Goal: Navigation & Orientation: Find specific page/section

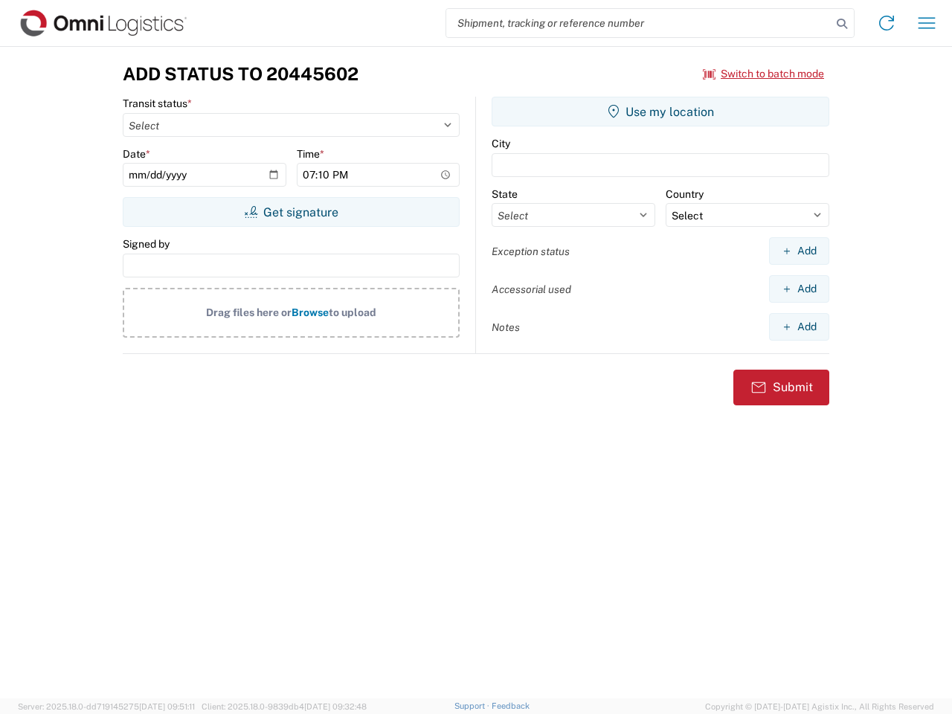
click at [639, 23] on input "search" at bounding box center [638, 23] width 385 height 28
click at [842, 24] on icon at bounding box center [841, 23] width 21 height 21
click at [886, 23] on icon at bounding box center [886, 23] width 24 height 24
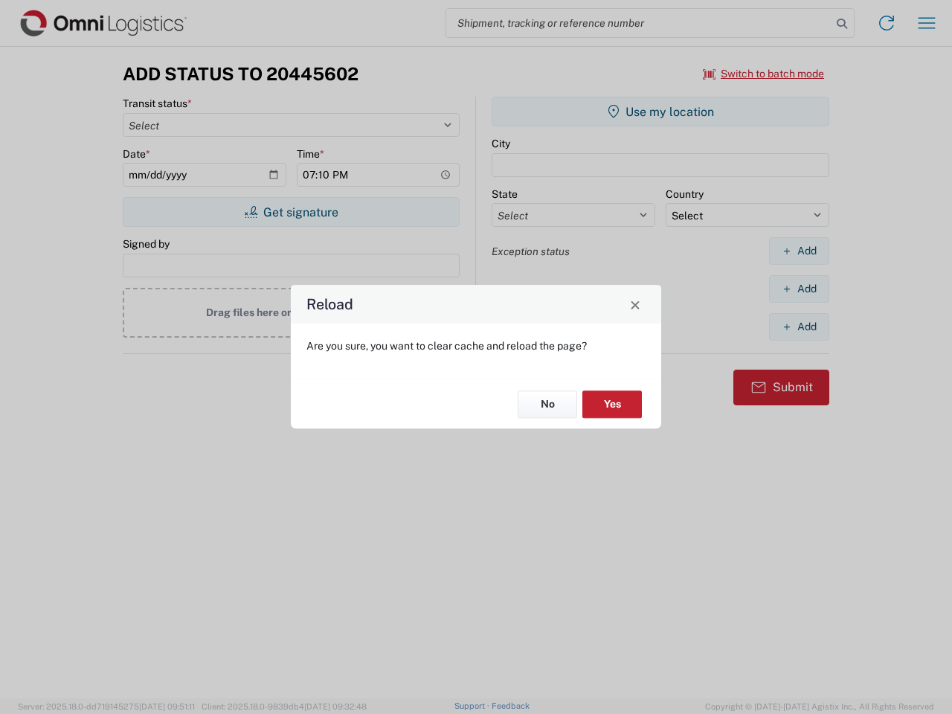
click at [764, 74] on div "Reload Are you sure, you want to clear cache and reload the page? No Yes" at bounding box center [476, 357] width 952 height 714
click at [291, 212] on div "Reload Are you sure, you want to clear cache and reload the page? No Yes" at bounding box center [476, 357] width 952 height 714
click at [660, 112] on div "Reload Are you sure, you want to clear cache and reload the page? No Yes" at bounding box center [476, 357] width 952 height 714
click at [799, 251] on div "Reload Are you sure, you want to clear cache and reload the page? No Yes" at bounding box center [476, 357] width 952 height 714
click at [799, 288] on div "Reload Are you sure, you want to clear cache and reload the page? No Yes" at bounding box center [476, 357] width 952 height 714
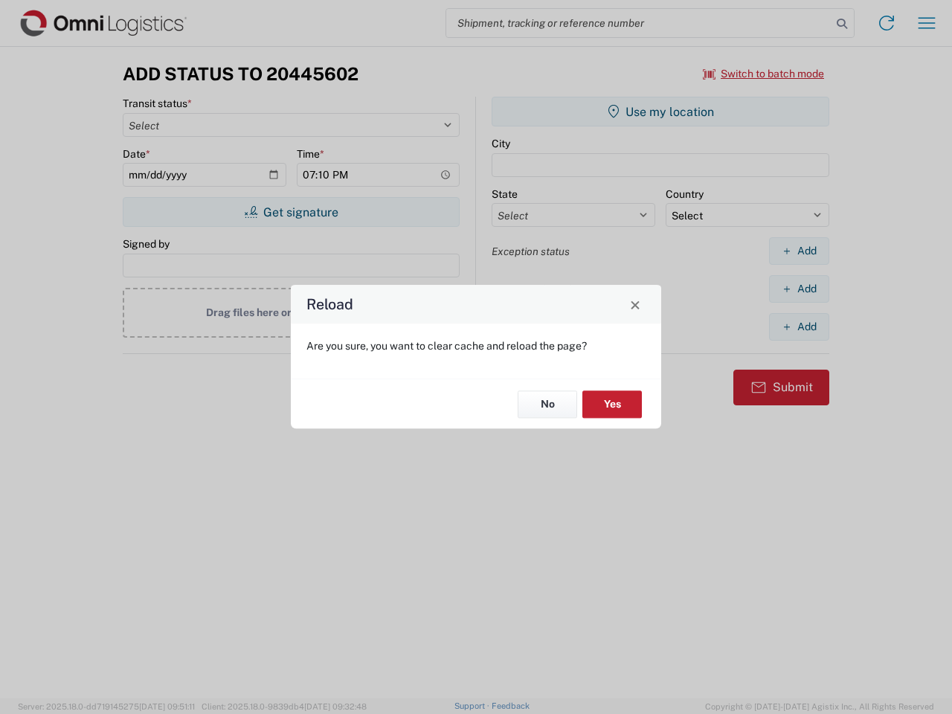
click at [799, 326] on div "Reload Are you sure, you want to clear cache and reload the page? No Yes" at bounding box center [476, 357] width 952 height 714
